Goal: Task Accomplishment & Management: Use online tool/utility

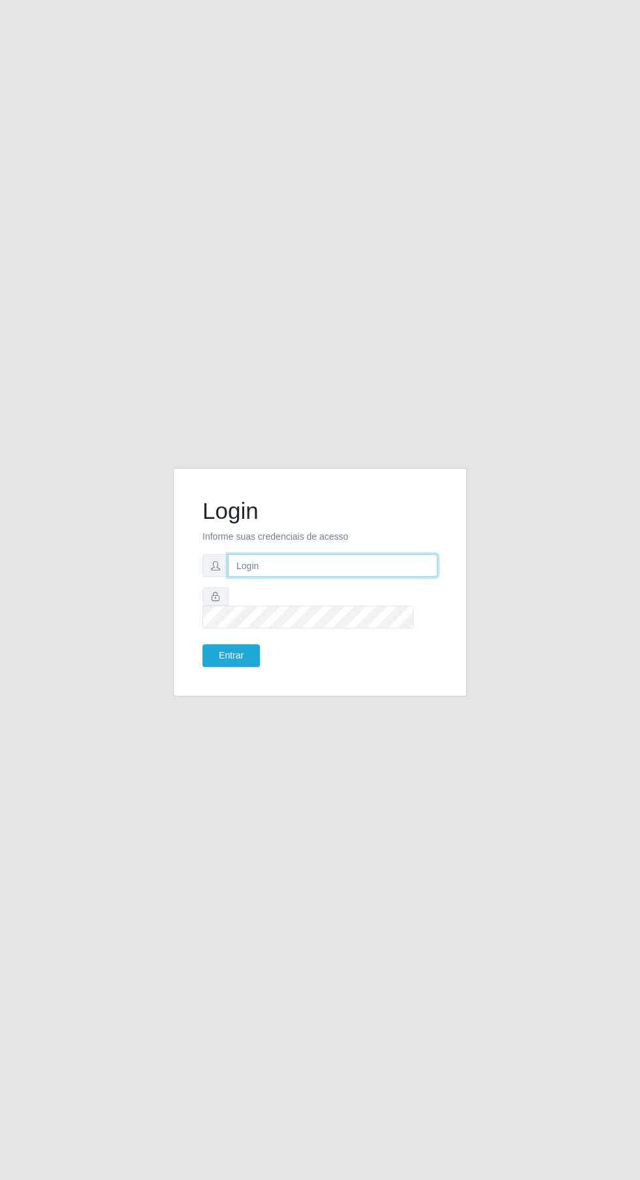
click at [321, 577] on input "text" at bounding box center [332, 565] width 209 height 23
type input "[EMAIL_ADDRESS][DOMAIN_NAME]"
click at [202, 644] on button "Entrar" at bounding box center [230, 655] width 57 height 23
click at [243, 667] on button "Entrar" at bounding box center [230, 655] width 57 height 23
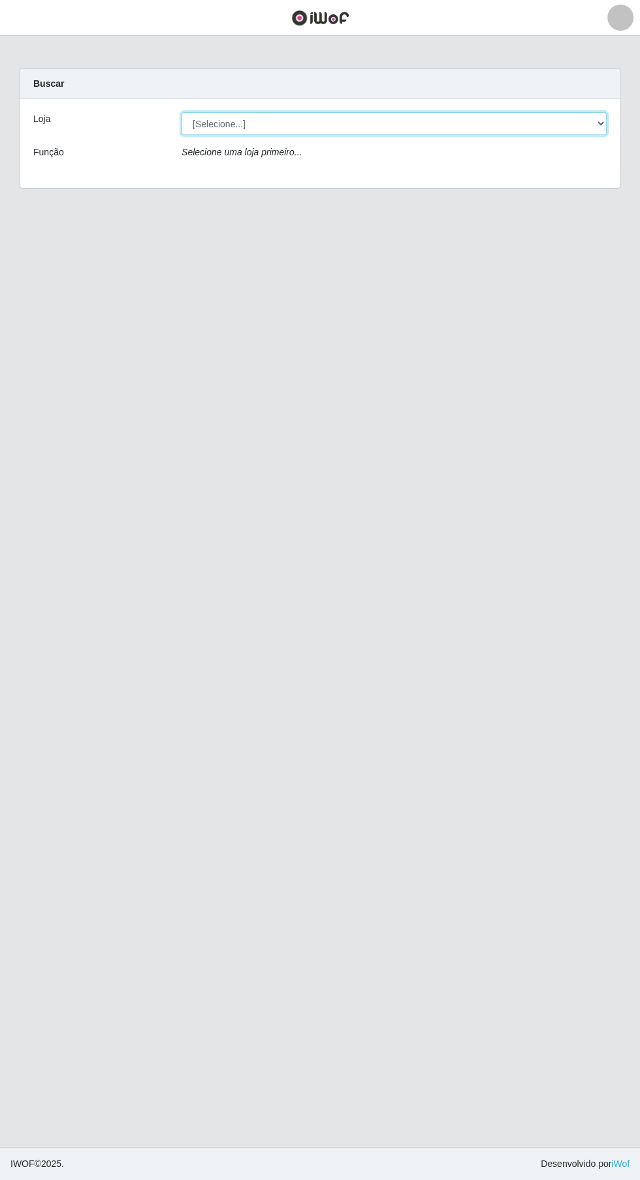
click at [488, 123] on select "[Selecione...] Leta - Arco-Mix Cohab" at bounding box center [393, 123] width 425 height 23
select select "480"
click at [181, 112] on select "[Selecione...] Leta - Arco-Mix Cohab" at bounding box center [393, 123] width 425 height 23
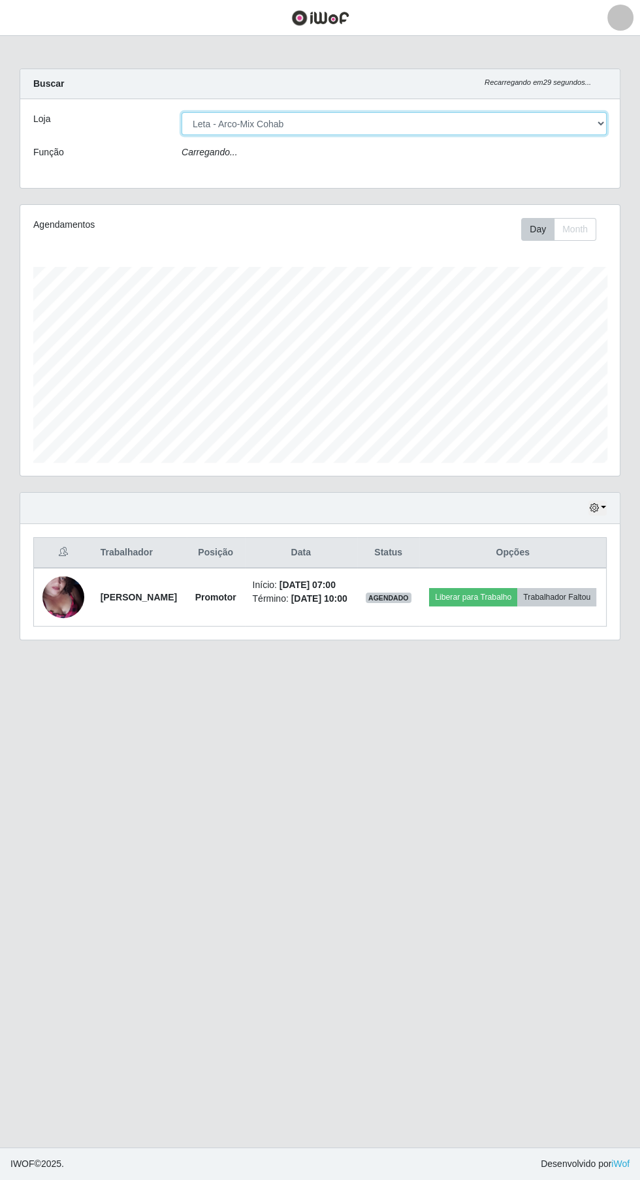
scroll to position [270, 600]
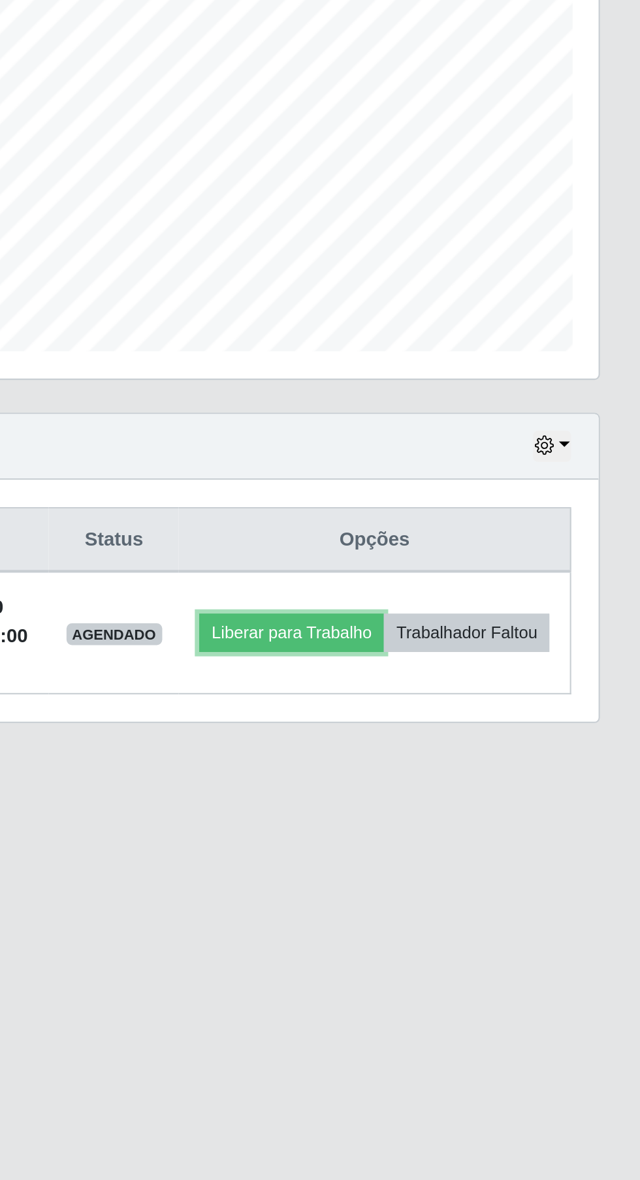
click at [517, 594] on button "Liberar para Trabalho" at bounding box center [473, 601] width 88 height 18
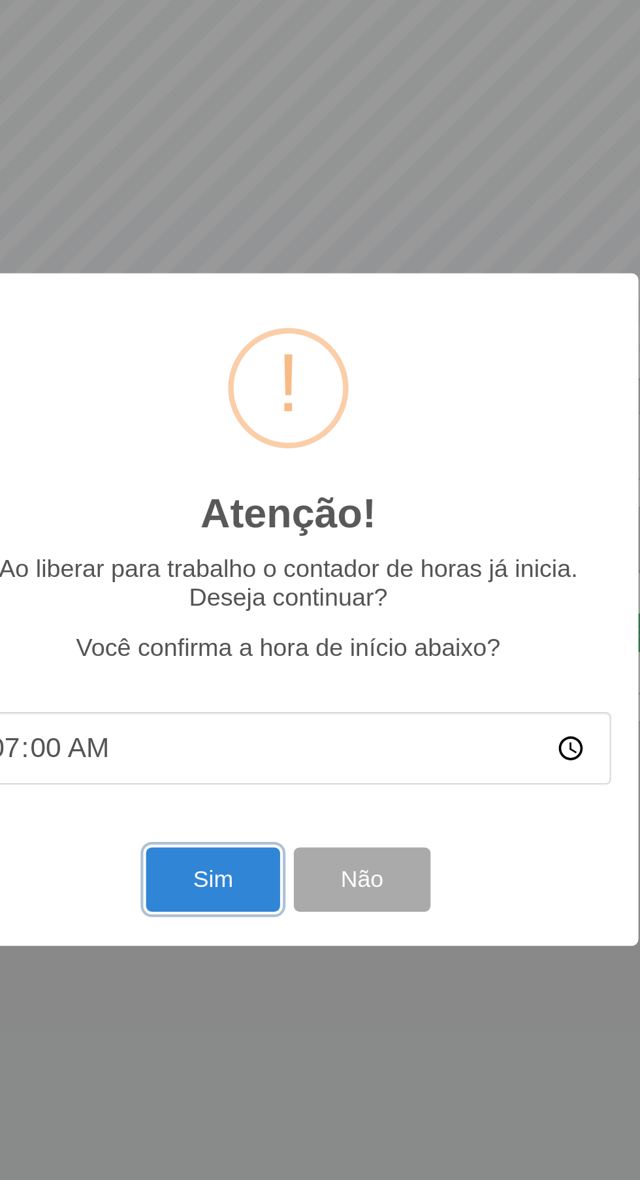
click at [288, 725] on button "Sim" at bounding box center [283, 719] width 63 height 31
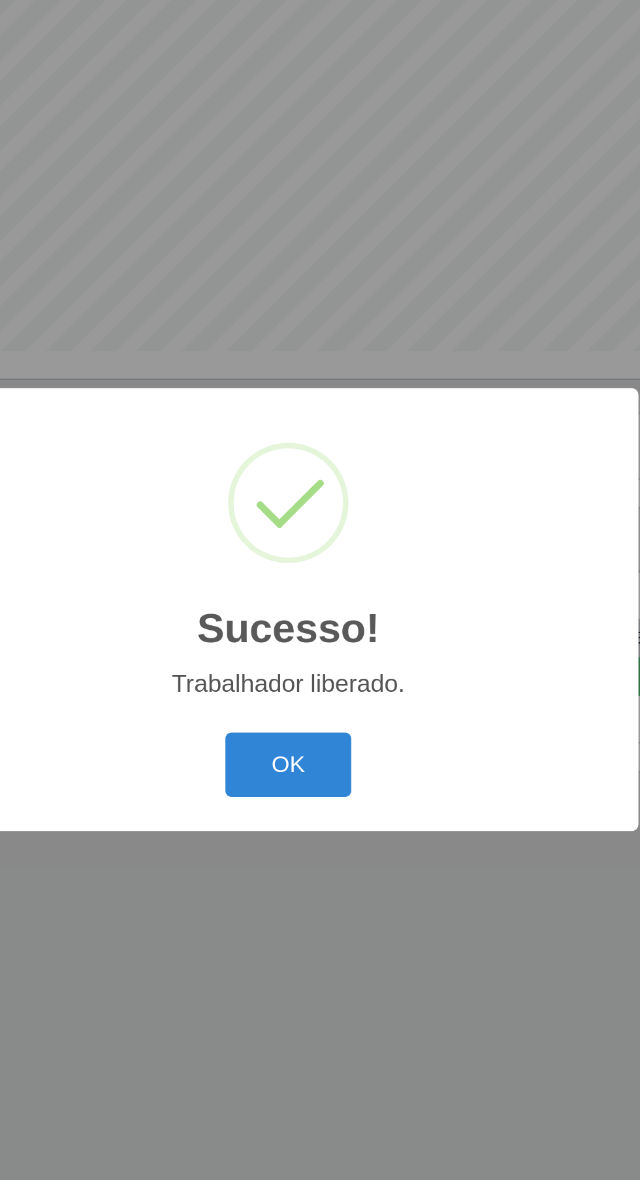
click at [325, 665] on button "OK" at bounding box center [320, 664] width 61 height 31
